Goal: Contribute content: Contribute content

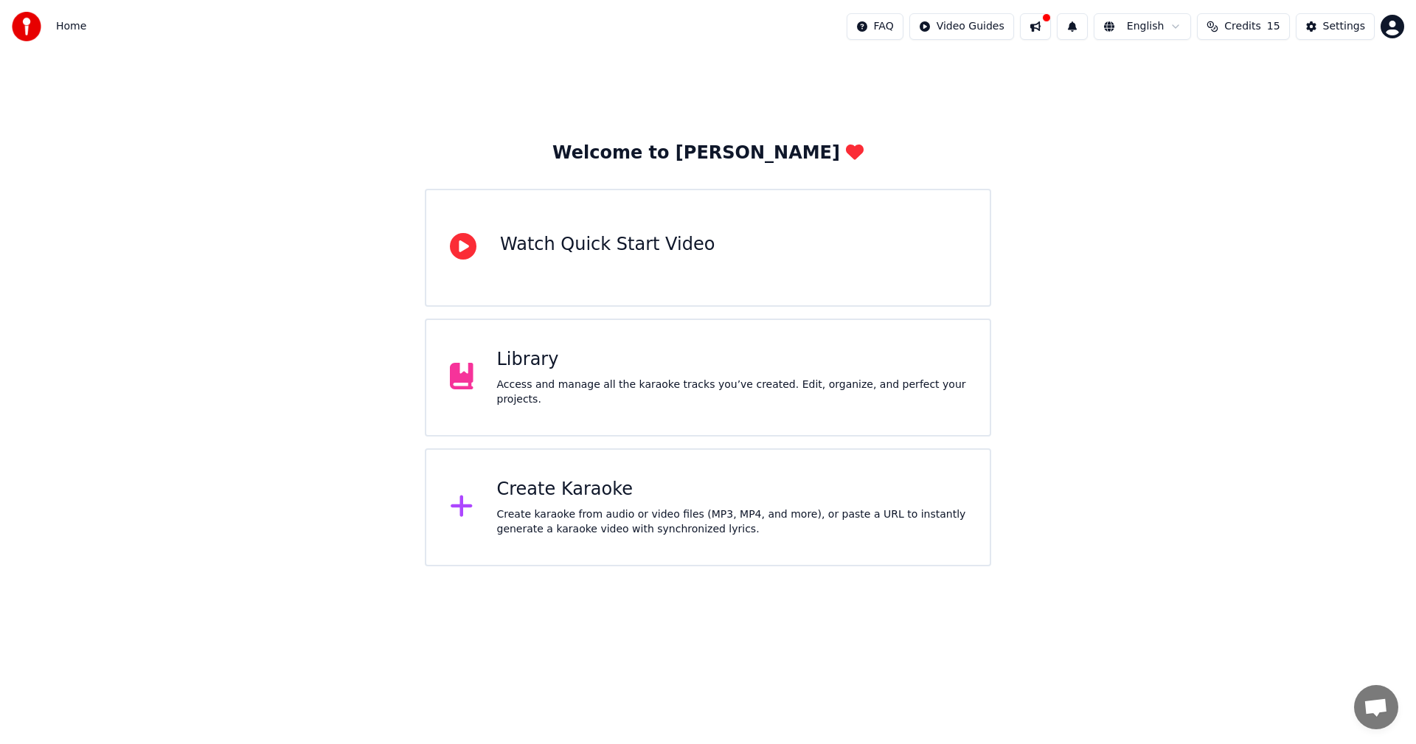
click at [1252, 29] on span "Credits" at bounding box center [1242, 26] width 36 height 15
click at [1344, 23] on div "Settings" at bounding box center [1344, 26] width 42 height 15
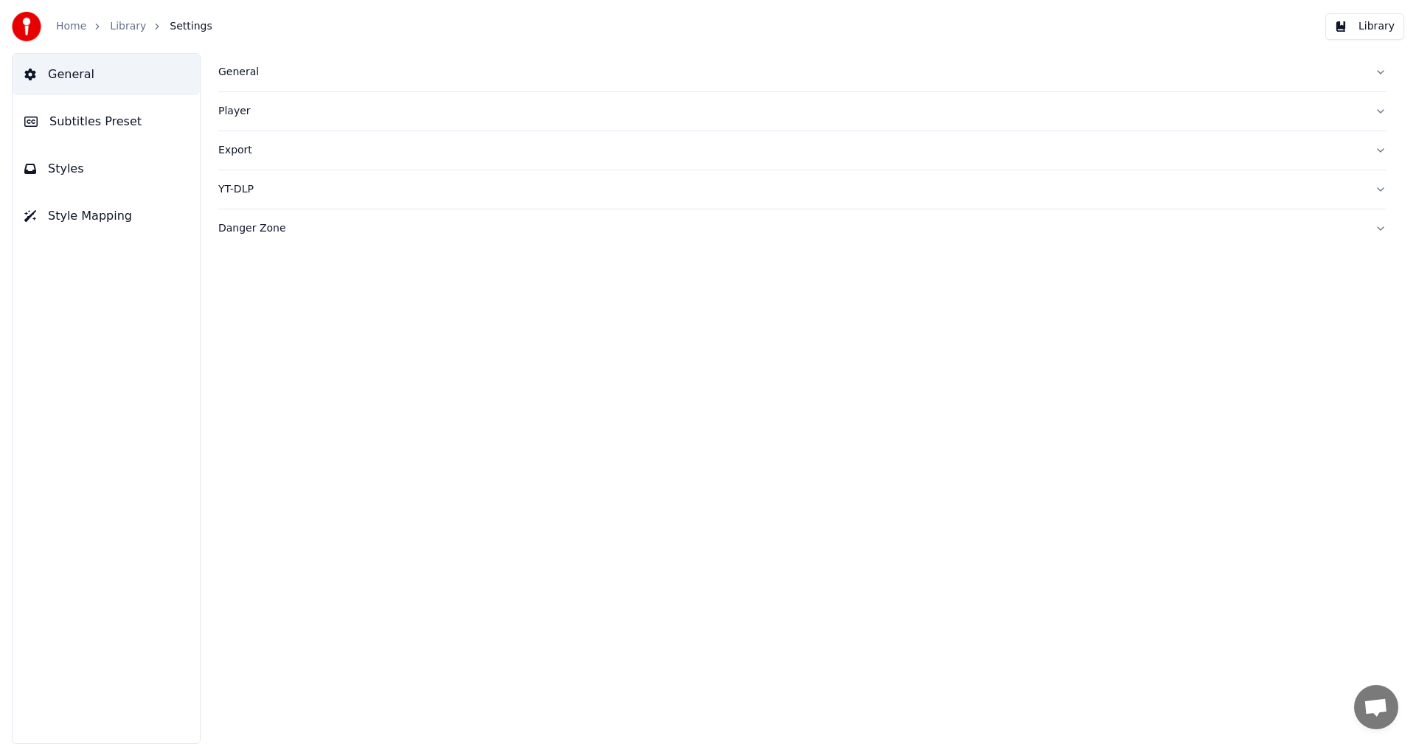
click at [68, 27] on link "Home" at bounding box center [71, 26] width 30 height 15
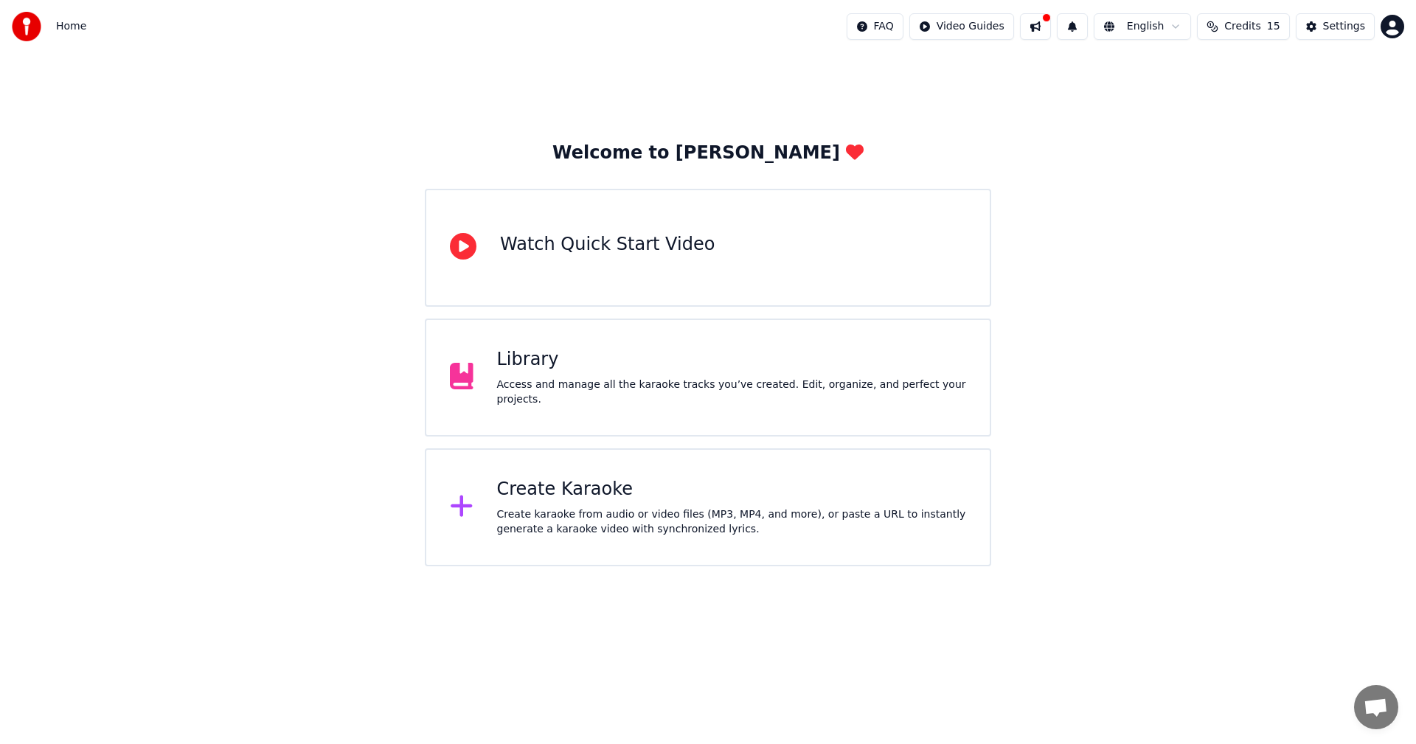
click at [1256, 28] on span "Credits" at bounding box center [1242, 26] width 36 height 15
click at [1250, 134] on button "Refresh" at bounding box center [1250, 136] width 76 height 27
click at [1119, 206] on div "Welcome to Youka Watch Quick Start Video Library Access and manage all the kara…" at bounding box center [708, 309] width 1416 height 513
click at [1332, 24] on div "Settings" at bounding box center [1344, 26] width 42 height 15
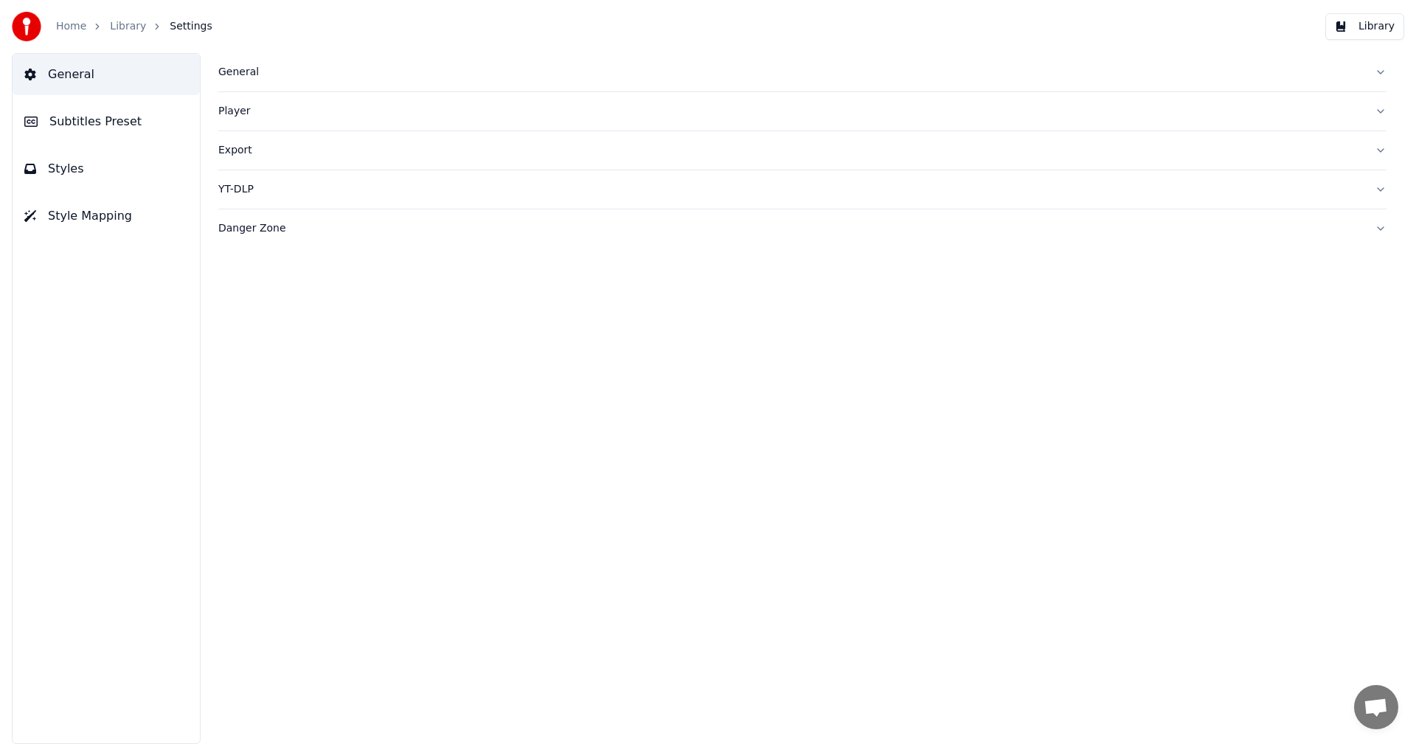
click at [1378, 71] on button "General" at bounding box center [802, 72] width 1168 height 38
click at [69, 27] on link "Home" at bounding box center [71, 26] width 30 height 15
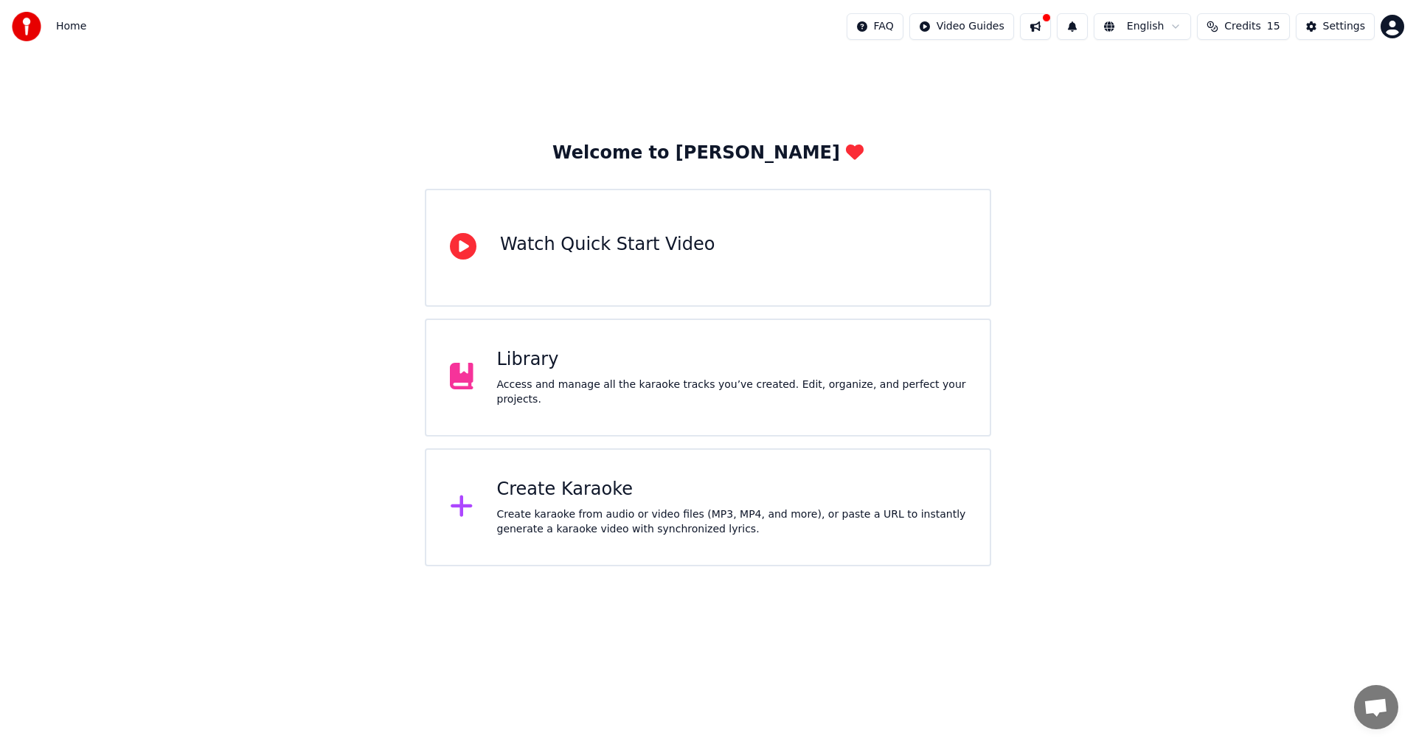
click at [605, 391] on div "Access and manage all the karaoke tracks you’ve created. Edit, organize, and pe…" at bounding box center [732, 392] width 470 height 29
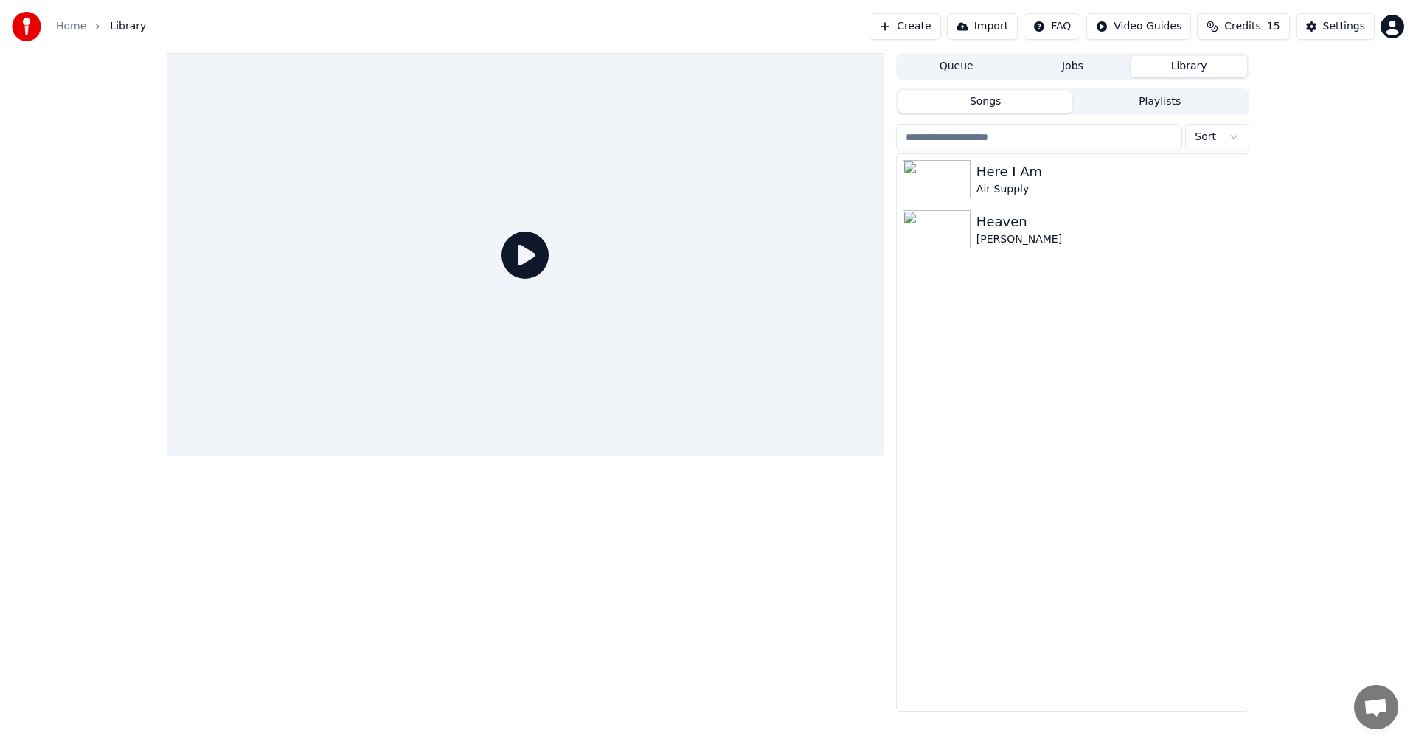
click at [1221, 27] on button "Credits 15" at bounding box center [1243, 26] width 92 height 27
click at [1220, 27] on button "Credits 15" at bounding box center [1243, 26] width 92 height 27
click at [81, 27] on link "Home" at bounding box center [71, 26] width 30 height 15
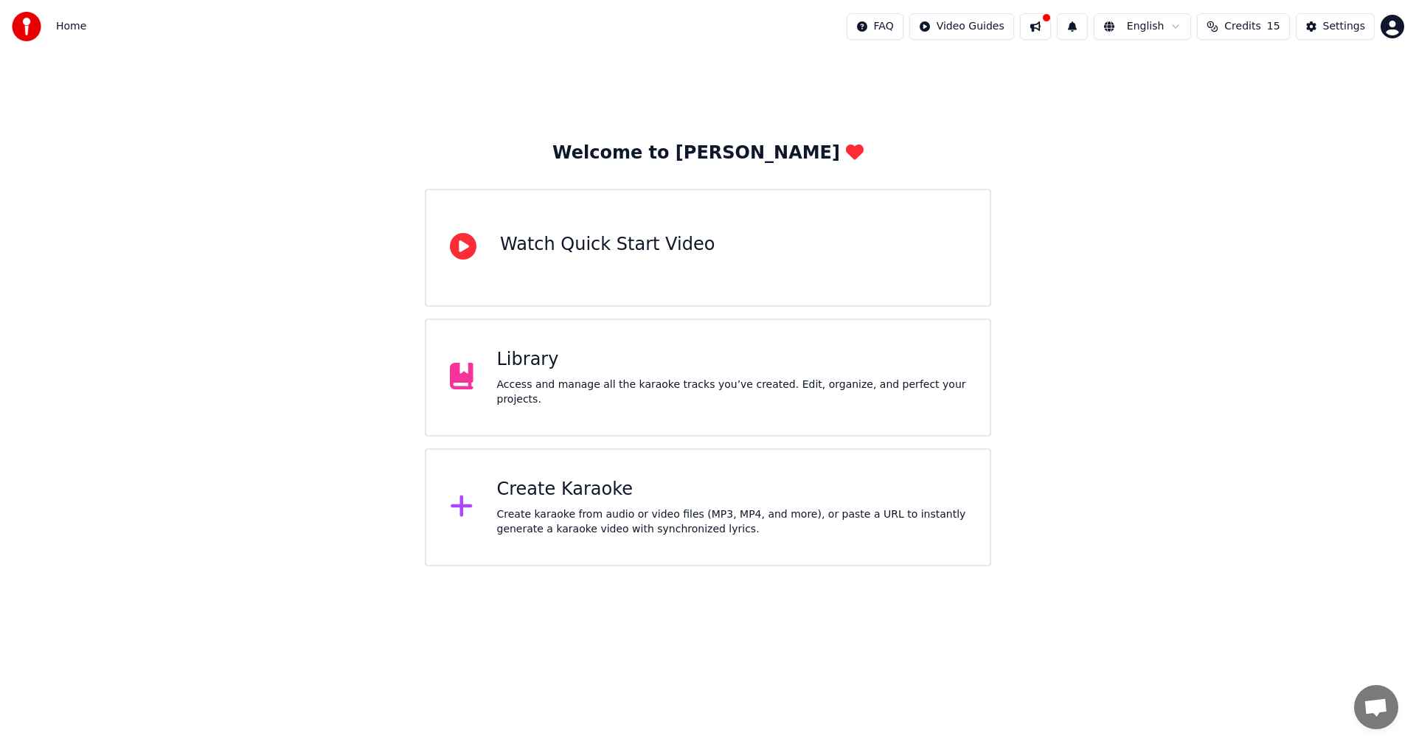
click at [571, 504] on div "Create Karaoke Create karaoke from audio or video files (MP3, MP4, and more), o…" at bounding box center [732, 507] width 470 height 59
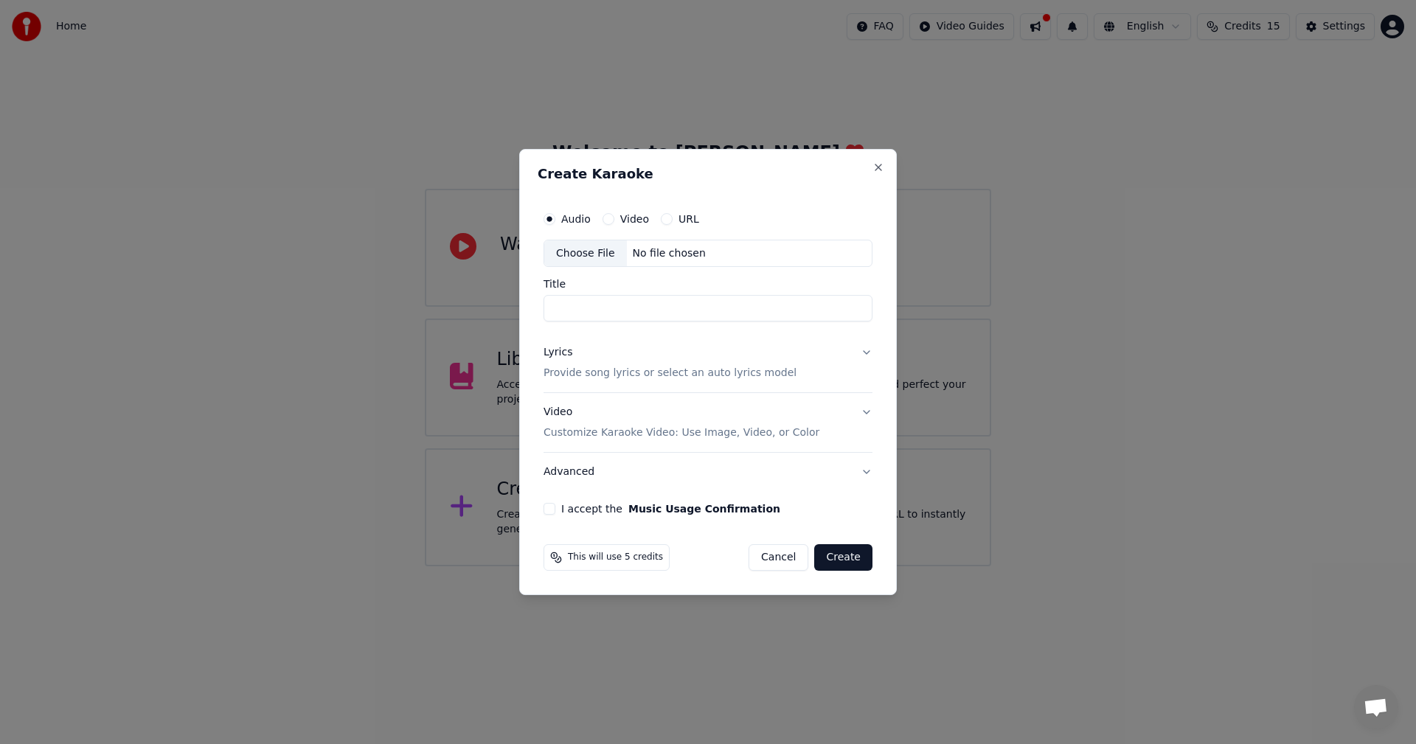
click at [609, 306] on input "Title" at bounding box center [707, 309] width 329 height 27
click at [591, 253] on div "Choose File" at bounding box center [585, 253] width 83 height 27
type input "**********"
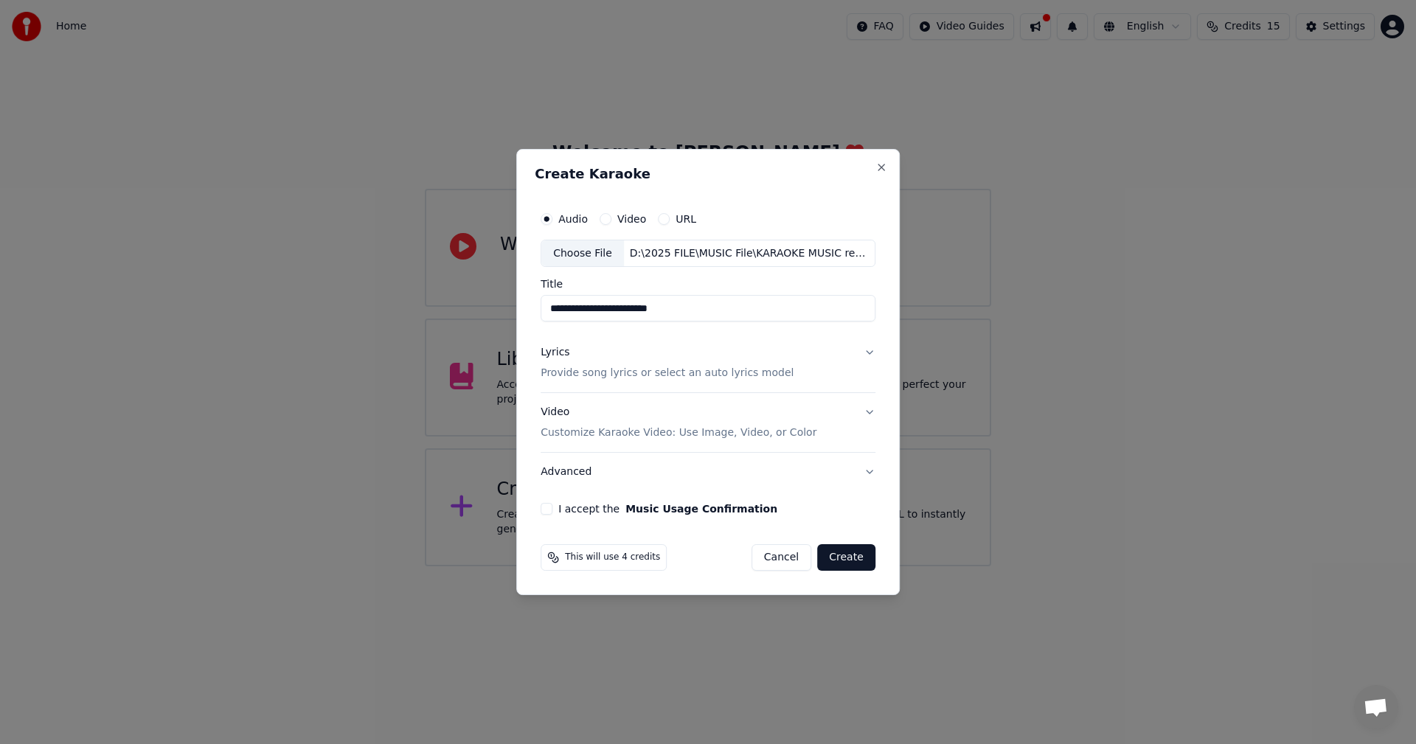
click at [552, 508] on button "I accept the Music Usage Confirmation" at bounding box center [547, 509] width 12 height 12
click at [673, 372] on p "Provide song lyrics or select an auto lyrics model" at bounding box center [667, 373] width 253 height 15
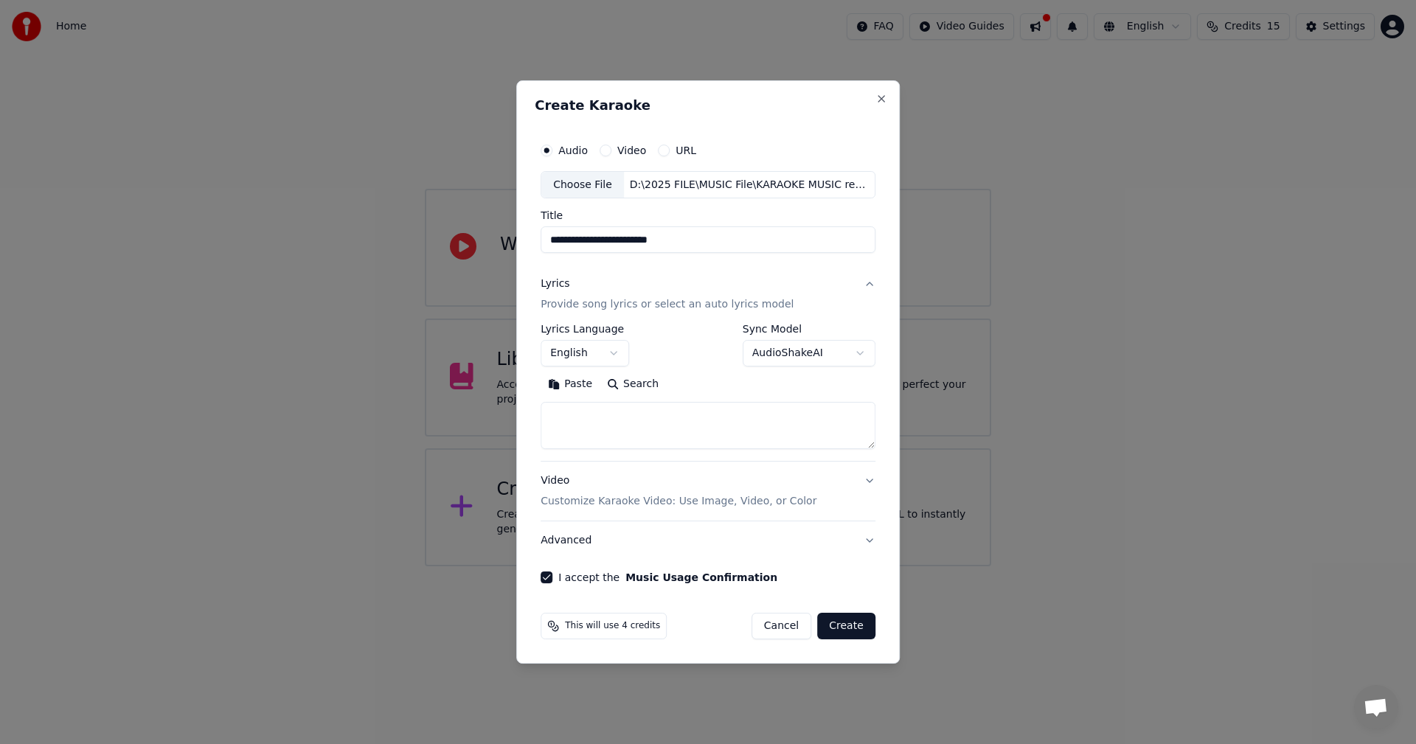
click at [633, 424] on textarea at bounding box center [708, 426] width 335 height 47
paste textarea "**********"
type textarea "**********"
click at [844, 627] on button "Create" at bounding box center [846, 626] width 58 height 27
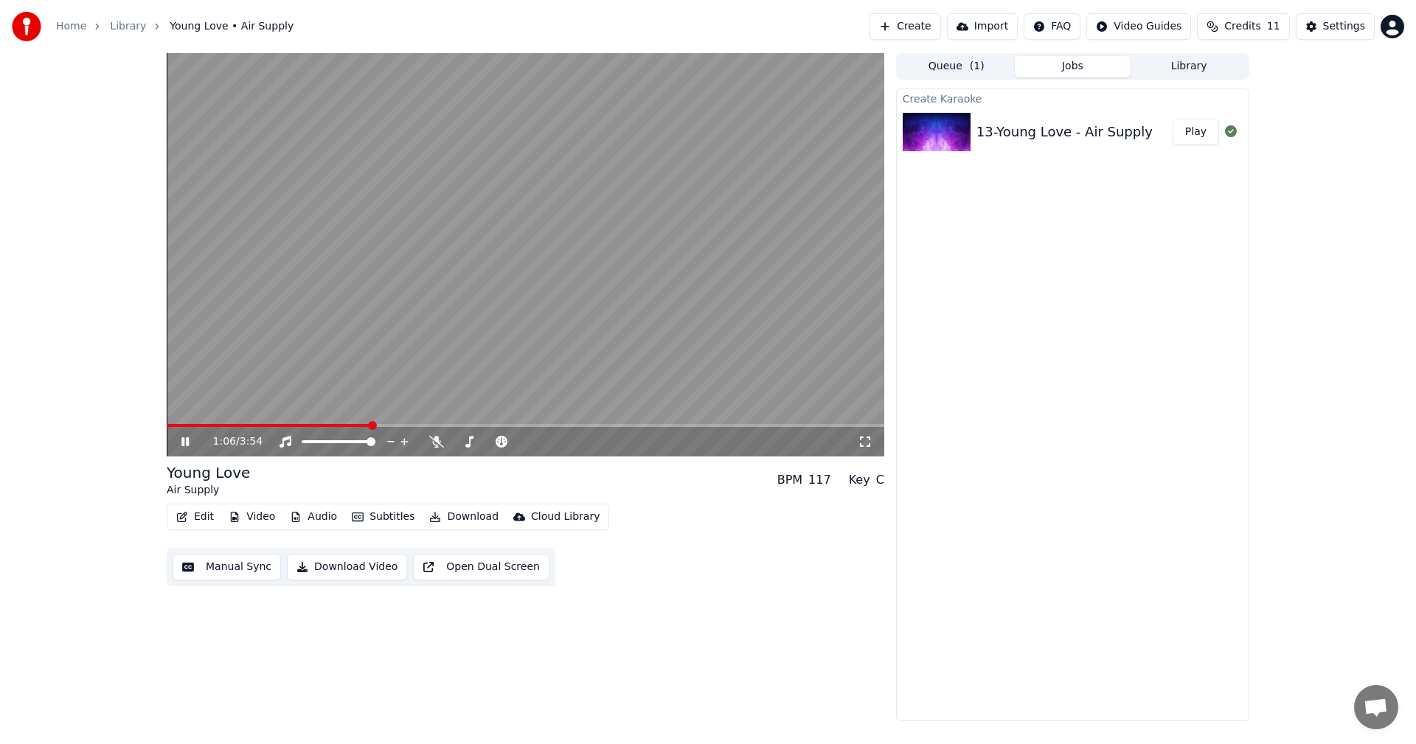
click at [588, 208] on video at bounding box center [526, 254] width 718 height 403
click at [463, 510] on button "Download" at bounding box center [463, 517] width 81 height 21
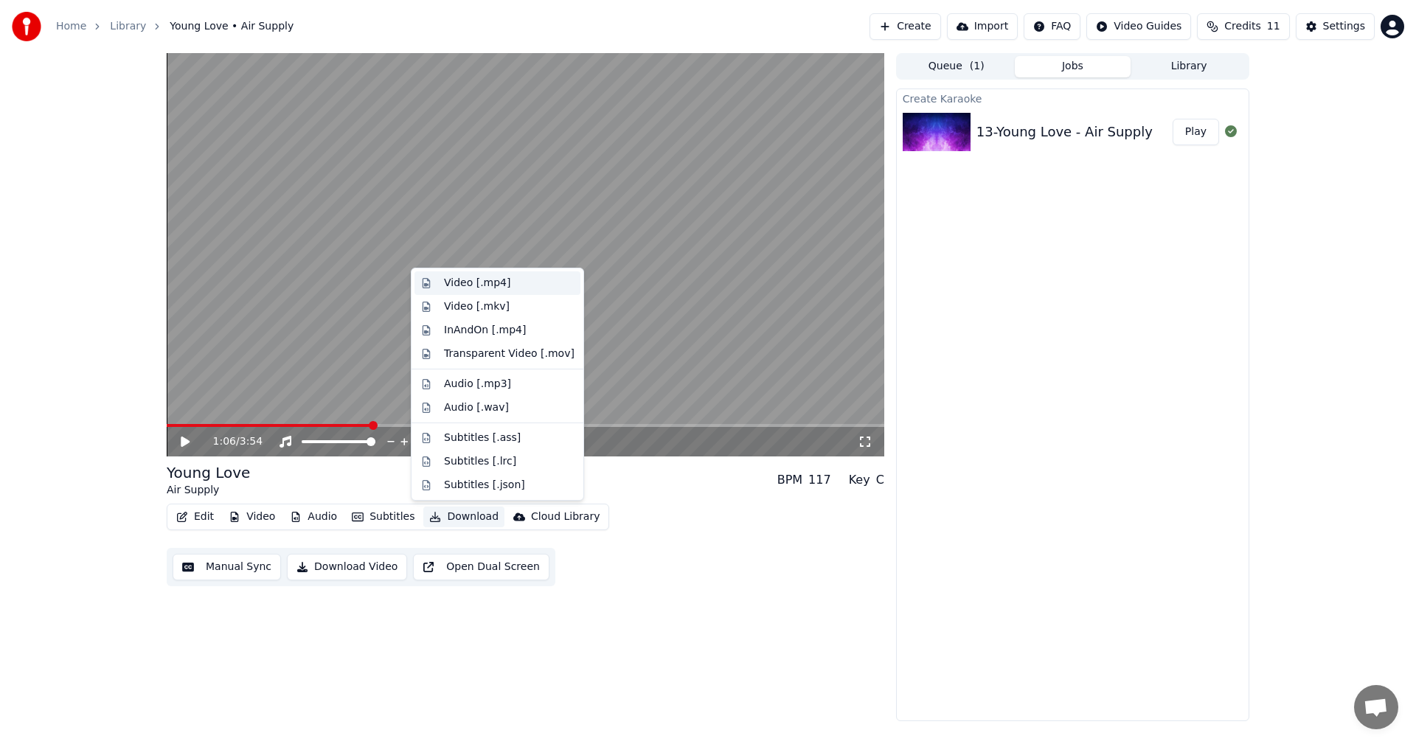
click at [484, 282] on div "Video [.mp4]" at bounding box center [477, 283] width 66 height 15
